Goal: Task Accomplishment & Management: Manage account settings

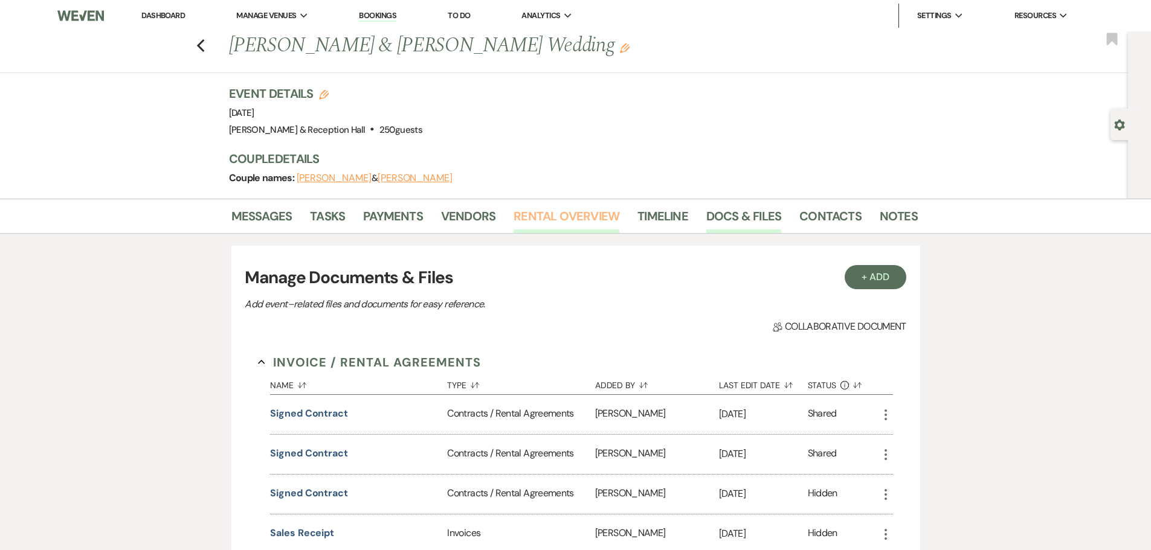
click at [575, 218] on link "Rental Overview" at bounding box center [567, 220] width 106 height 27
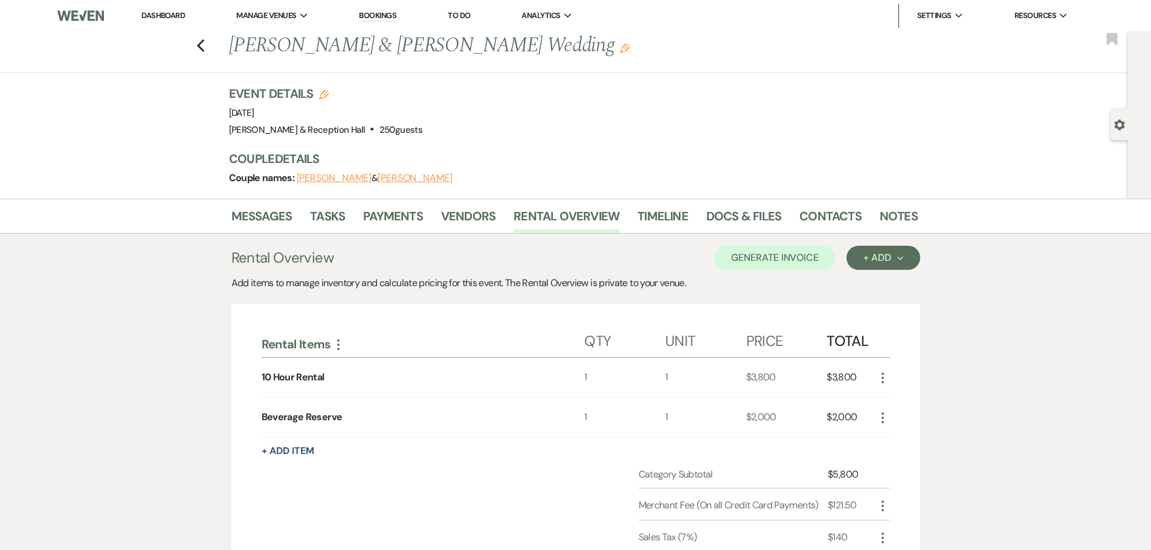
click at [164, 17] on link "Dashboard" at bounding box center [163, 15] width 44 height 10
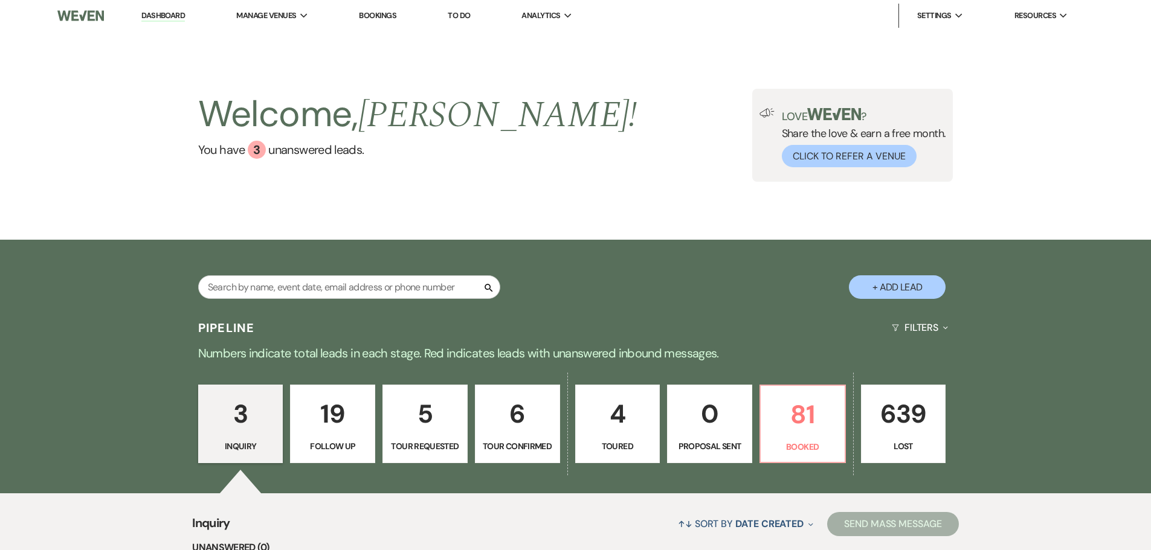
click at [393, 16] on link "Bookings" at bounding box center [377, 15] width 37 height 10
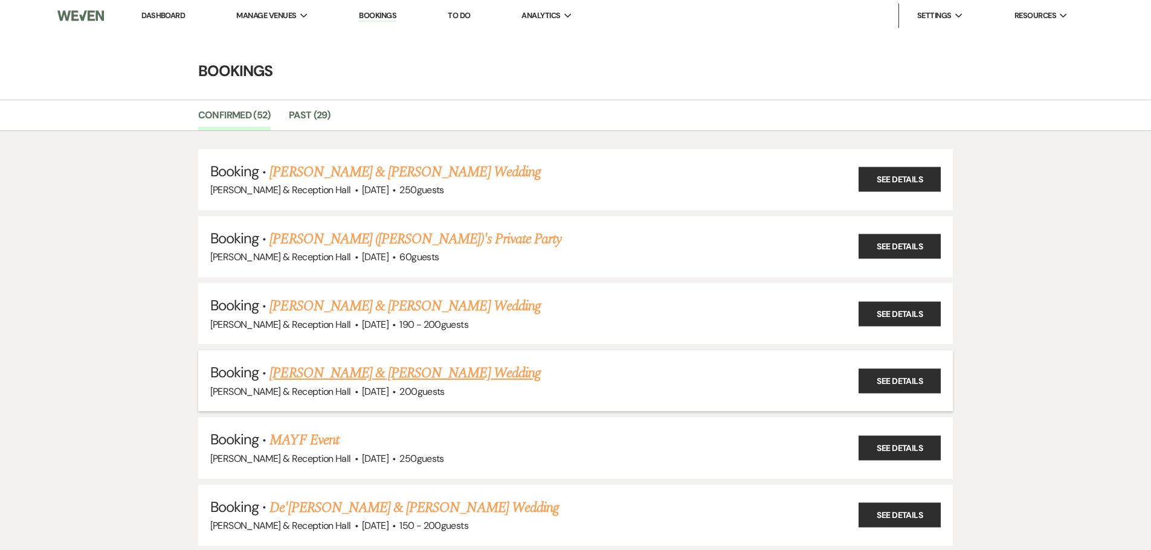
click at [386, 387] on span "[DATE]" at bounding box center [375, 391] width 27 height 13
click at [435, 373] on link "[PERSON_NAME] & [PERSON_NAME] Wedding" at bounding box center [404, 374] width 271 height 22
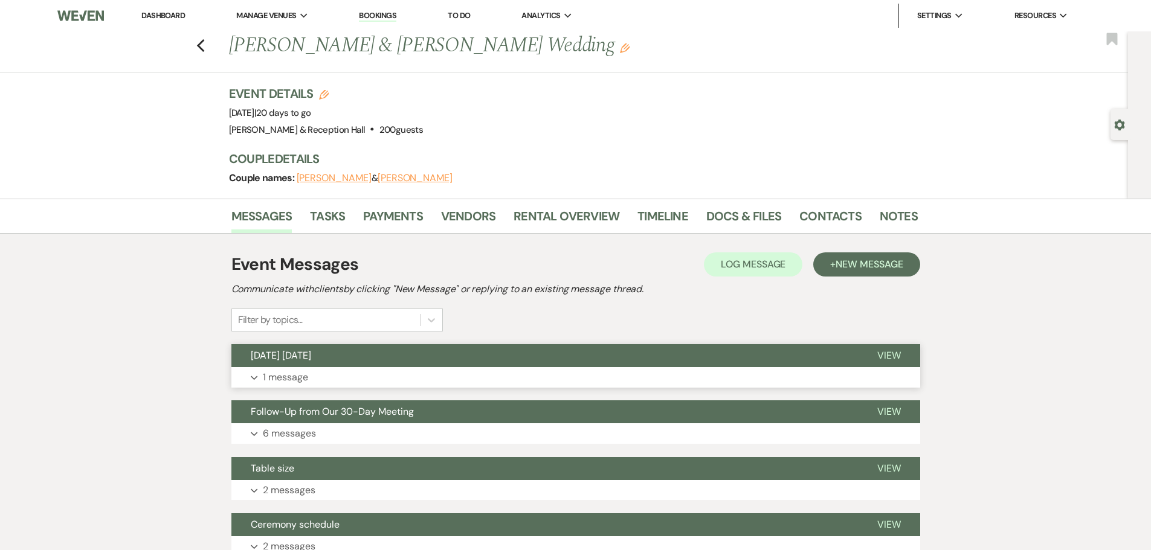
click at [282, 366] on button "[DATE] [DATE]" at bounding box center [544, 355] width 627 height 23
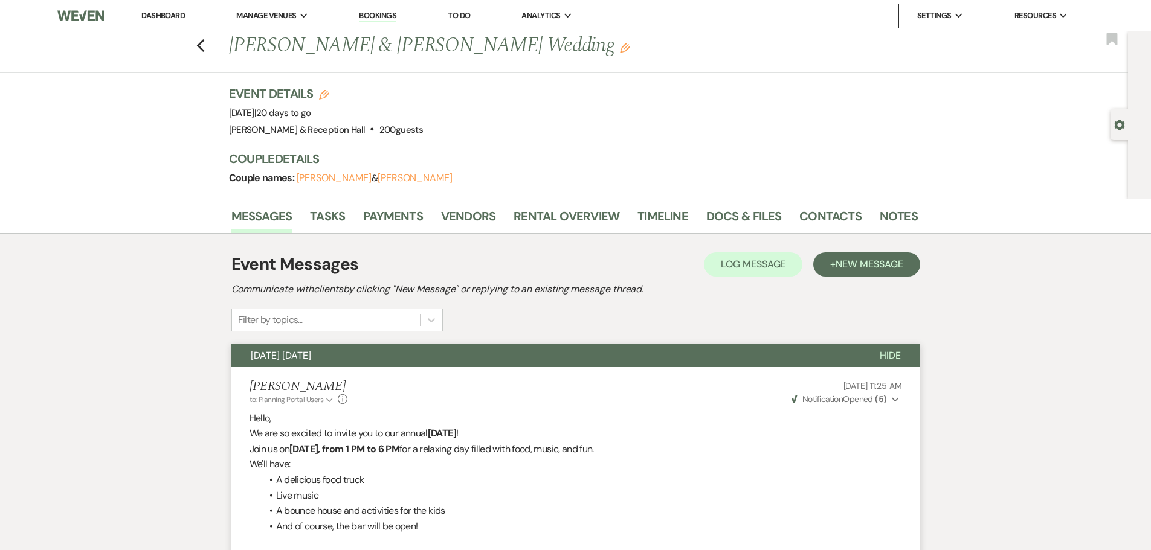
click at [317, 448] on strong "[DATE], from 1 PM to 6 PM" at bounding box center [344, 449] width 110 height 13
click at [772, 134] on div "Event Details Edit Event Date: [DATE] | 20 days to go Venue: [PERSON_NAME][GEOG…" at bounding box center [567, 111] width 677 height 53
click at [150, 13] on link "Dashboard" at bounding box center [163, 15] width 44 height 10
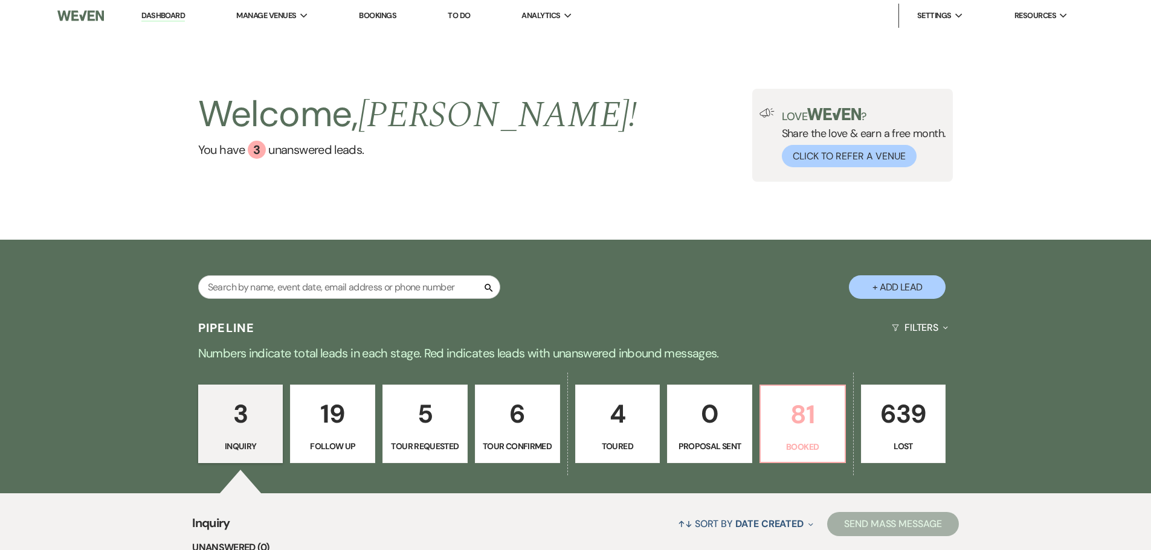
click at [775, 427] on p "81" at bounding box center [802, 415] width 69 height 40
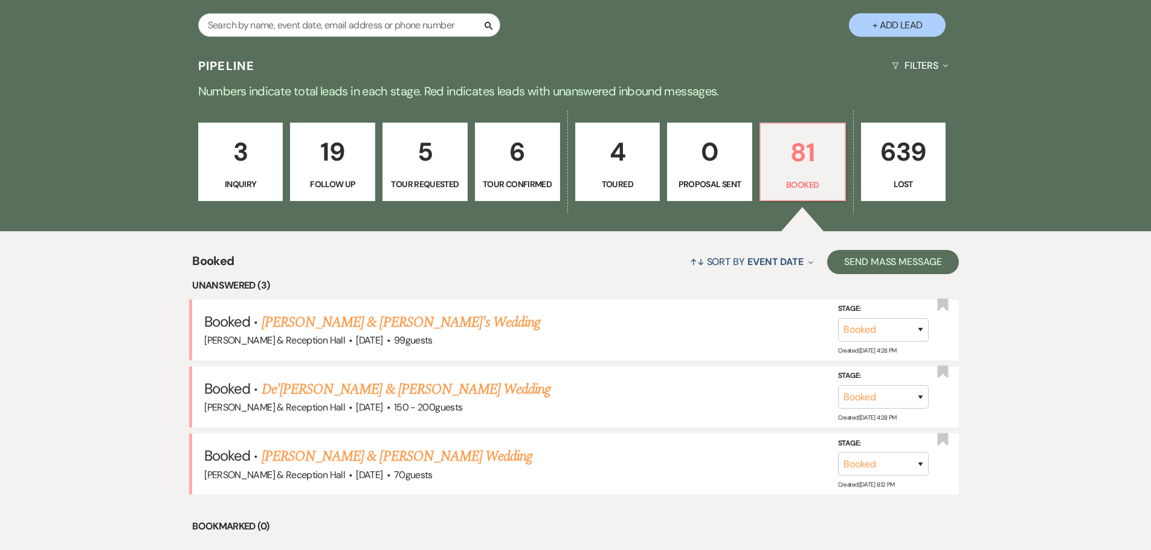
scroll to position [274, 0]
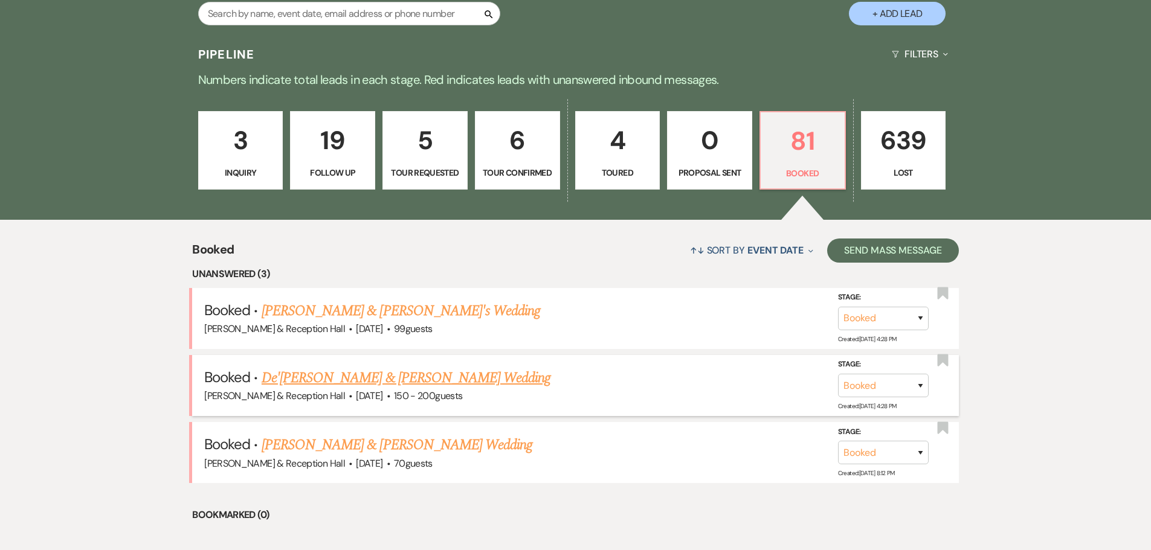
click at [385, 381] on link "De'[PERSON_NAME] & [PERSON_NAME] Wedding" at bounding box center [406, 378] width 289 height 22
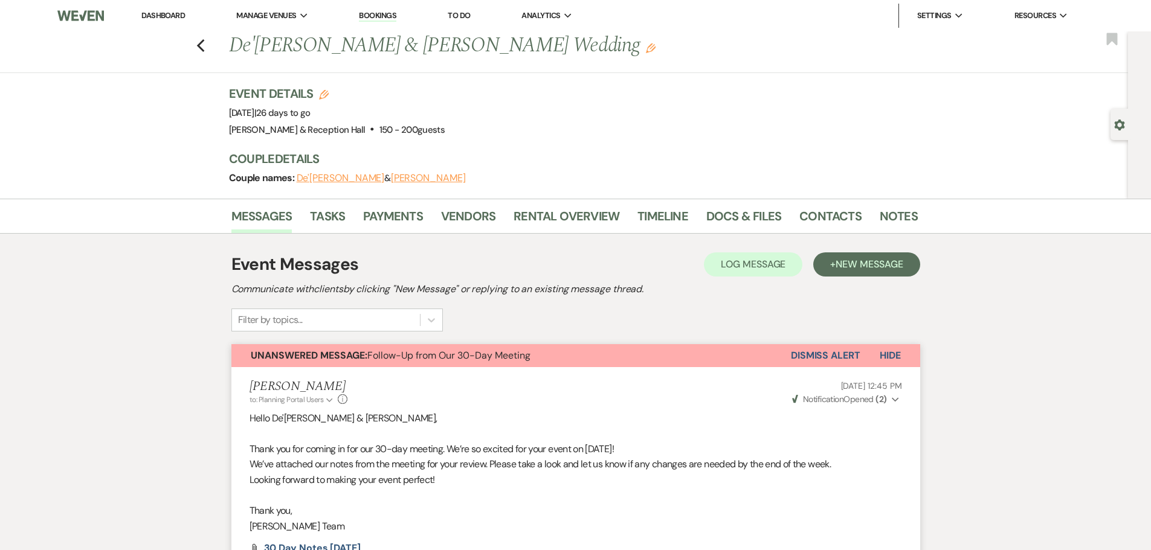
click at [386, 18] on link "Bookings" at bounding box center [377, 15] width 37 height 11
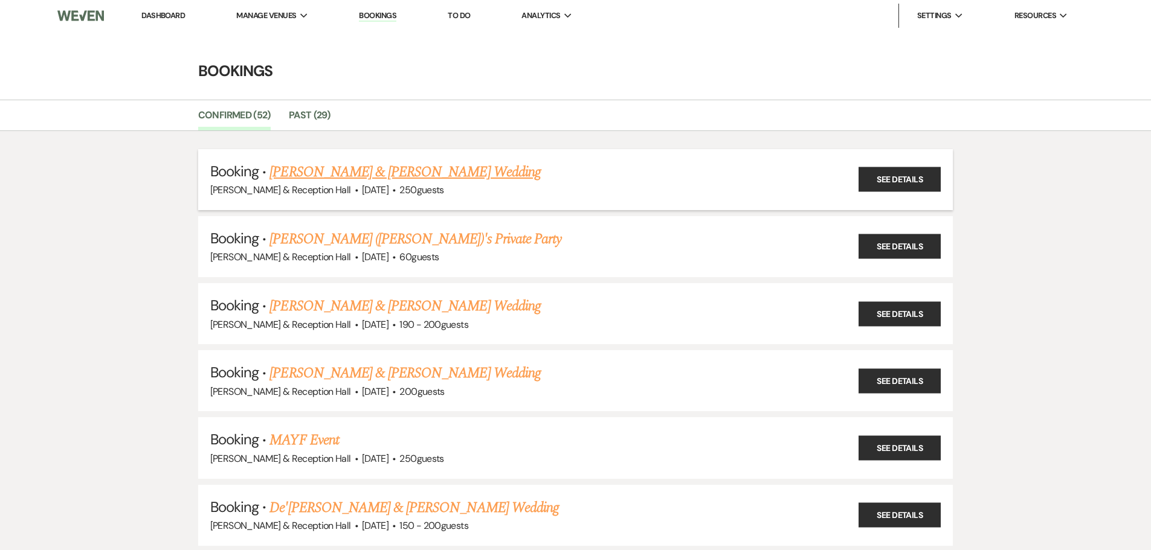
click at [376, 173] on link "[PERSON_NAME] & [PERSON_NAME] Wedding" at bounding box center [404, 172] width 271 height 22
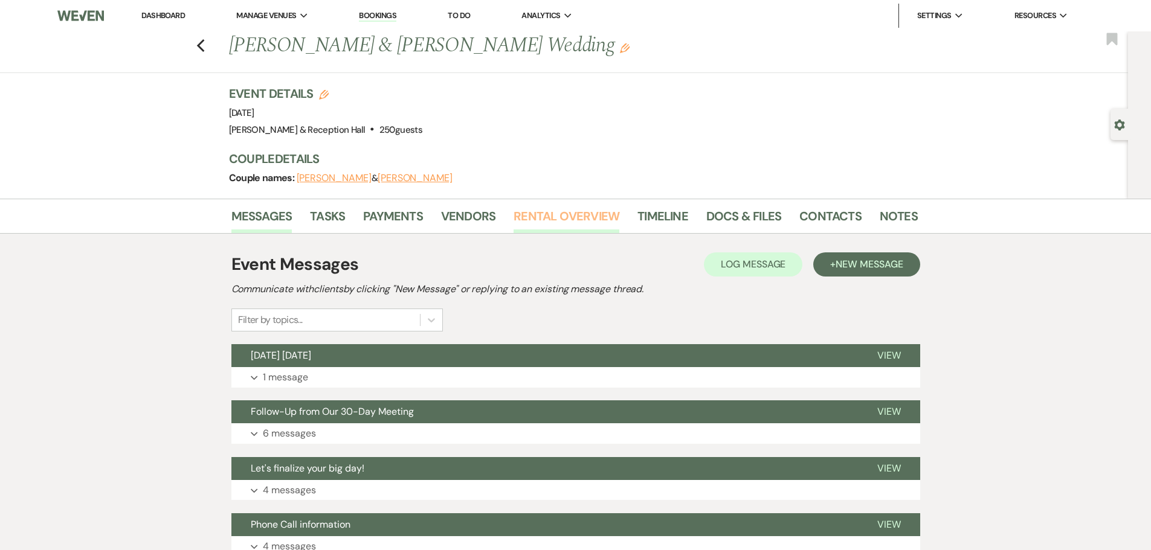
click at [556, 216] on link "Rental Overview" at bounding box center [567, 220] width 106 height 27
